Goal: Navigation & Orientation: Go to known website

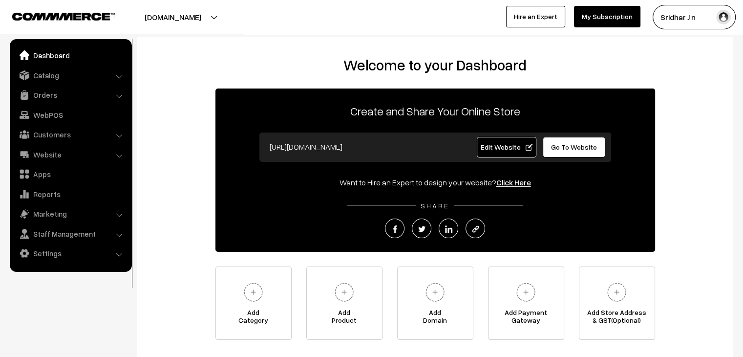
drag, startPoint x: 0, startPoint y: 0, endPoint x: 505, endPoint y: 147, distance: 525.3
click at [505, 147] on span "Edit Website" at bounding box center [506, 147] width 52 height 8
click at [566, 147] on span "Go To Website" at bounding box center [574, 147] width 46 height 8
click at [574, 147] on span "Go To Website" at bounding box center [574, 147] width 46 height 8
click at [507, 151] on link "Edit Website" at bounding box center [507, 147] width 60 height 21
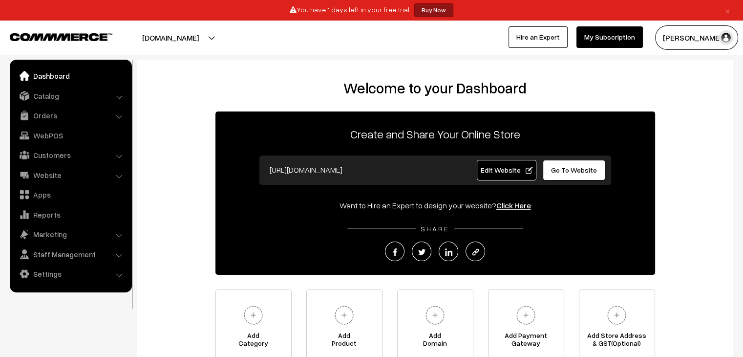
click at [576, 176] on link "Go To Website" at bounding box center [574, 170] width 63 height 21
